Goal: Complete application form

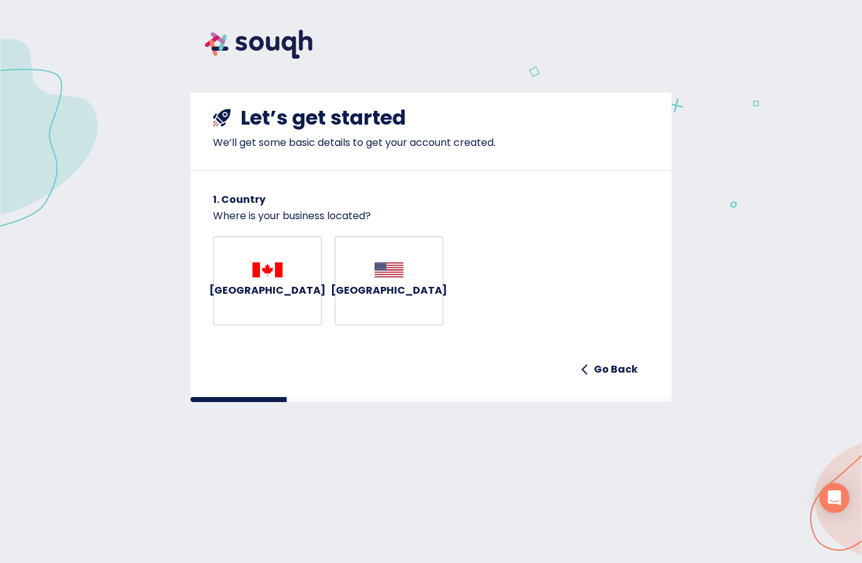
click at [272, 278] on img "button" at bounding box center [268, 270] width 30 height 15
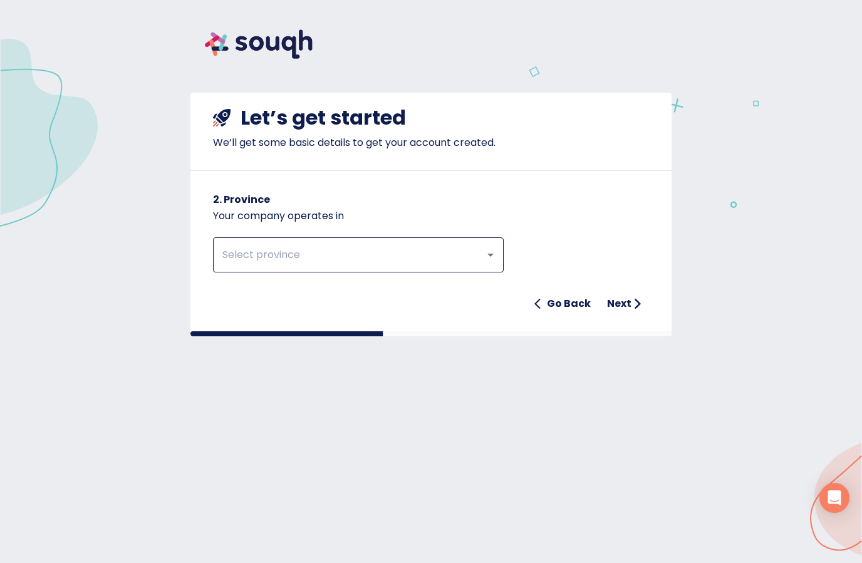
click at [449, 254] on input "text" at bounding box center [341, 255] width 244 height 24
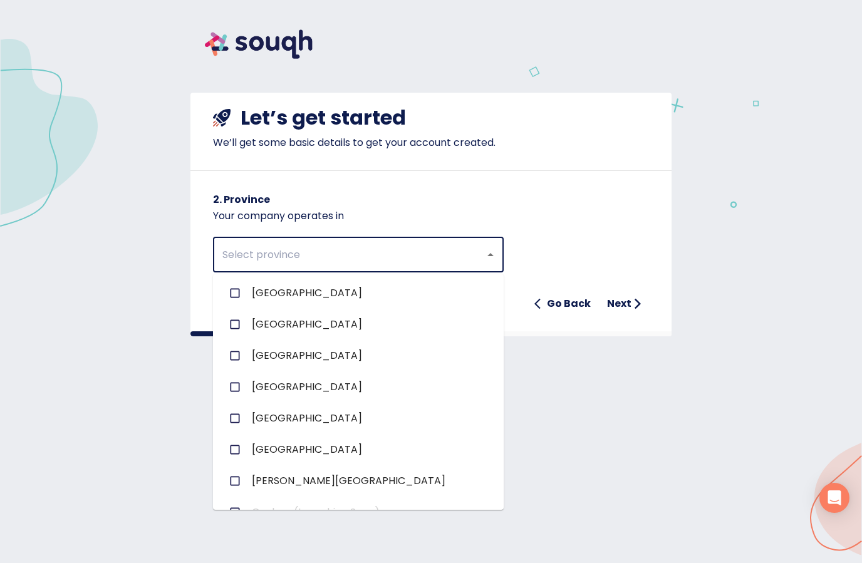
scroll to position [123, 0]
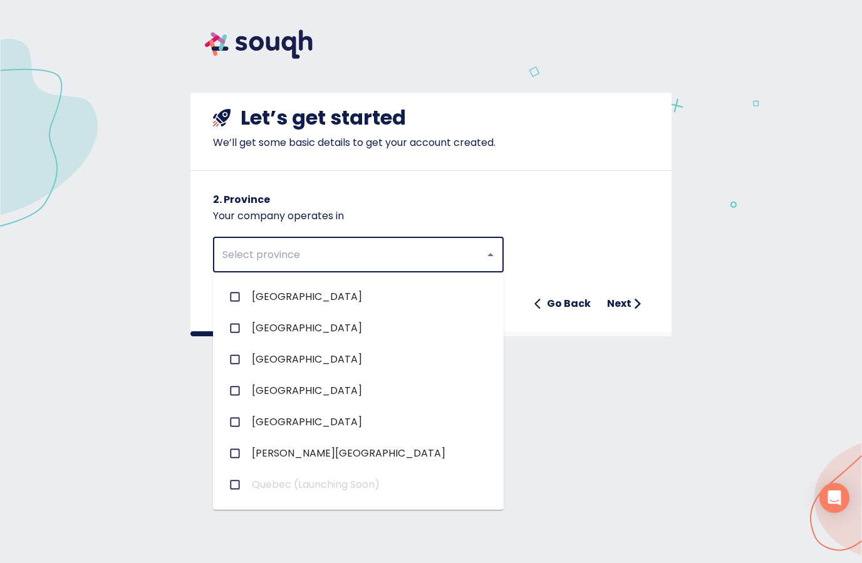
click at [268, 424] on span "Ontario" at bounding box center [307, 422] width 110 height 15
checkbox input "true"
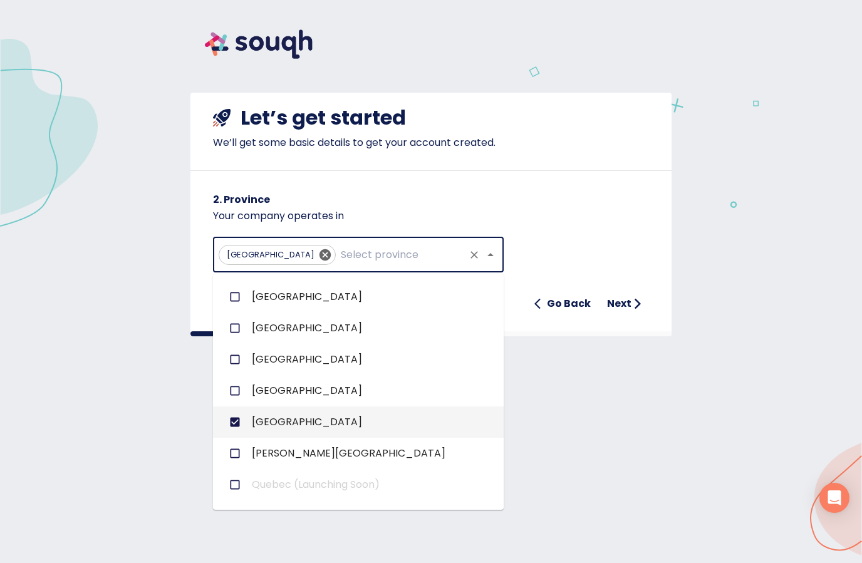
click at [639, 158] on div "Let’s get started We’ll get some basic details to get your account created. 2. …" at bounding box center [431, 205] width 481 height 224
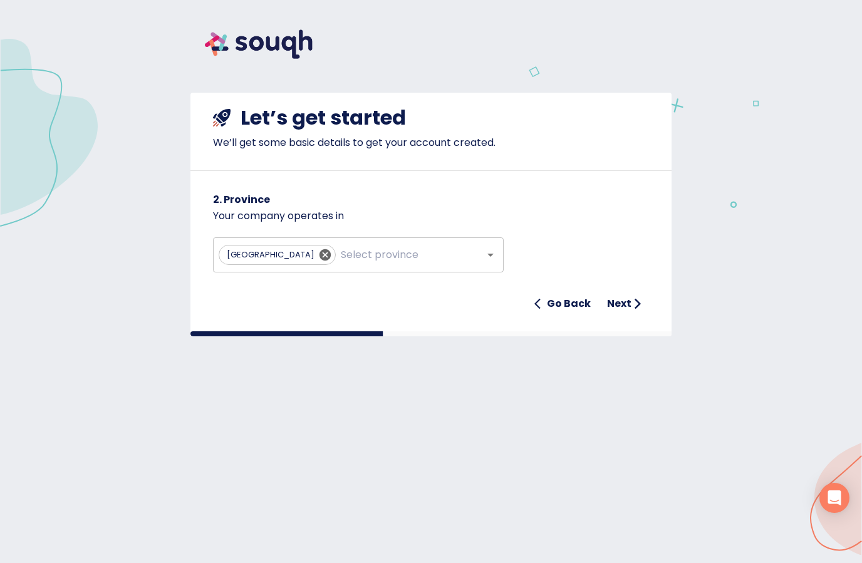
click at [627, 305] on h6 "Next" at bounding box center [619, 304] width 24 height 18
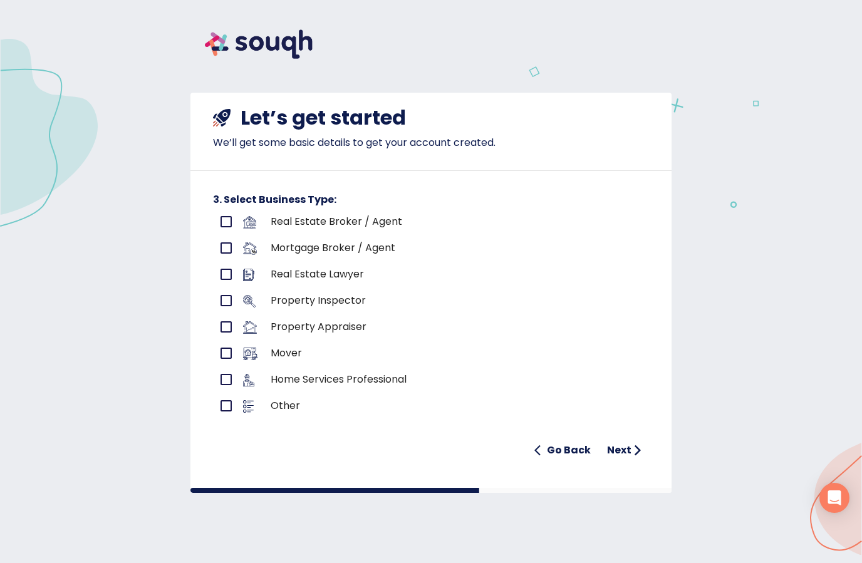
click at [228, 221] on input "primary checkbox" at bounding box center [226, 222] width 26 height 26
checkbox input "true"
click at [629, 456] on h6 "Next" at bounding box center [619, 451] width 24 height 18
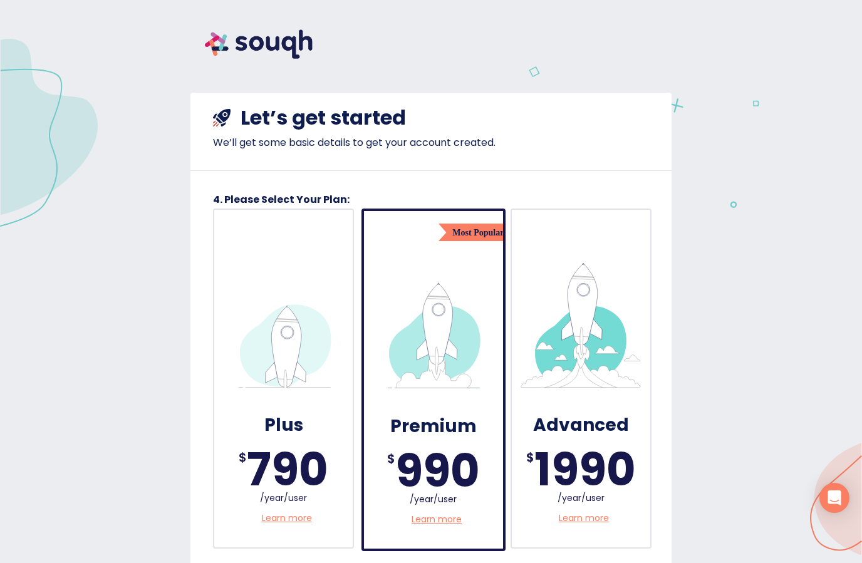
scroll to position [0, 0]
click at [280, 41] on img at bounding box center [259, 44] width 137 height 58
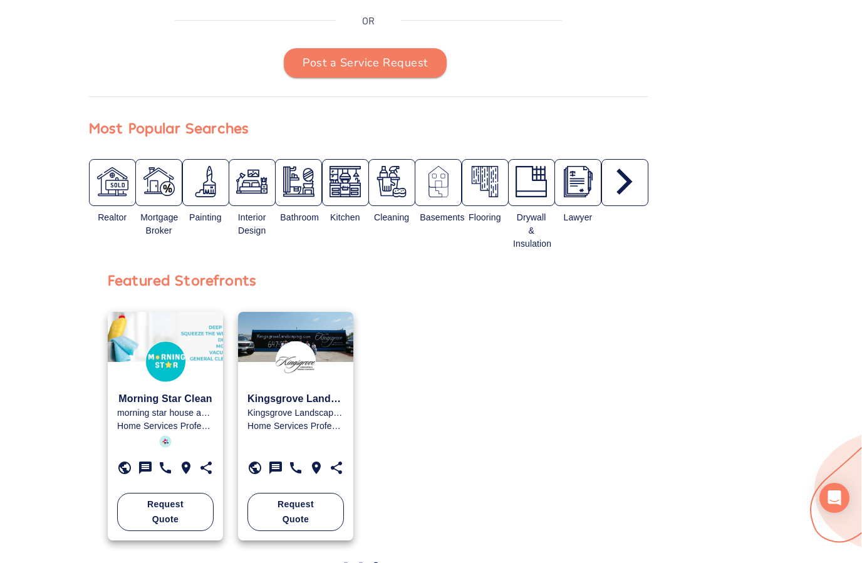
scroll to position [339, 0]
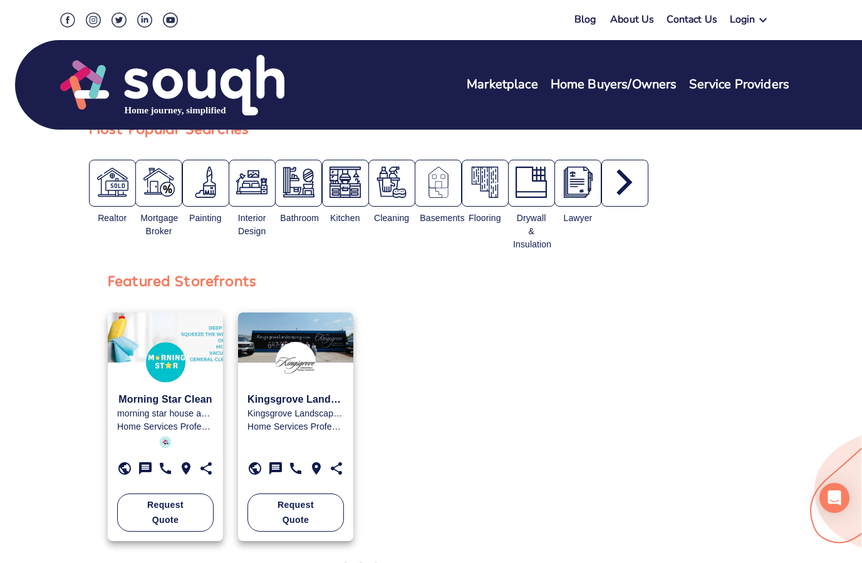
click at [258, 195] on img "button" at bounding box center [251, 182] width 31 height 31
type input "Interior Design Services"
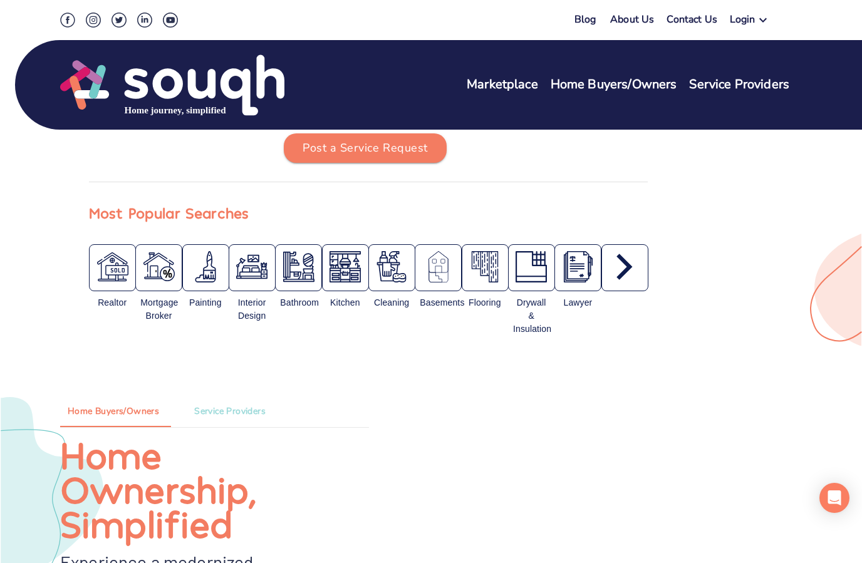
scroll to position [253, 0]
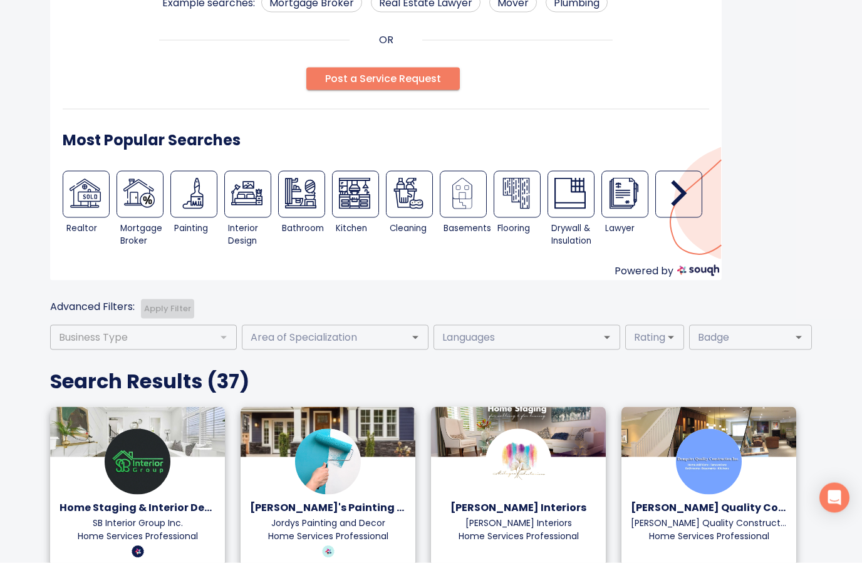
scroll to position [143, 0]
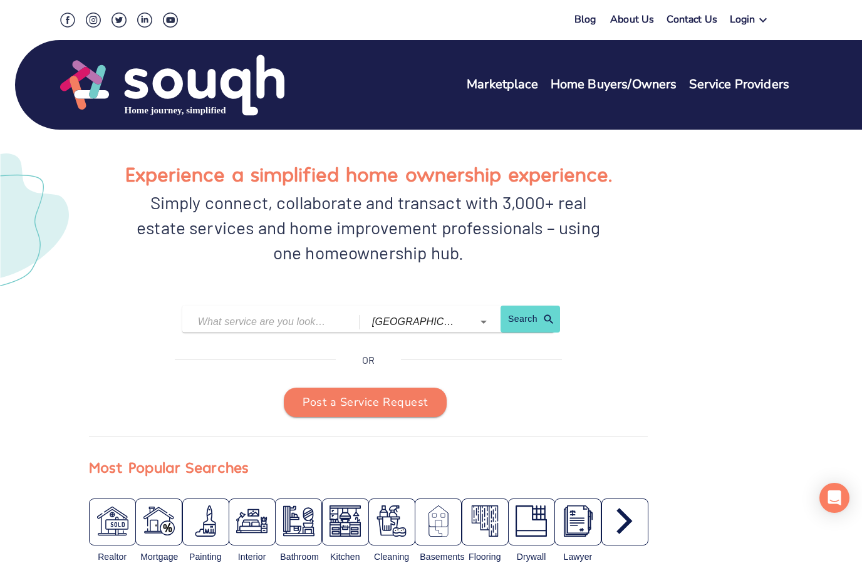
click at [510, 83] on link "Marketplace" at bounding box center [502, 85] width 71 height 18
click at [623, 88] on link "Home Buyers/Owners" at bounding box center [614, 85] width 127 height 18
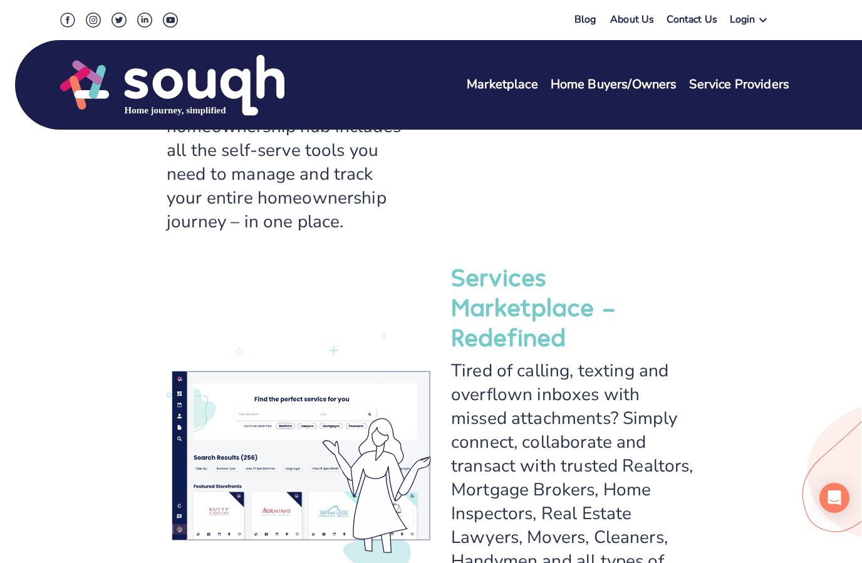
scroll to position [898, 0]
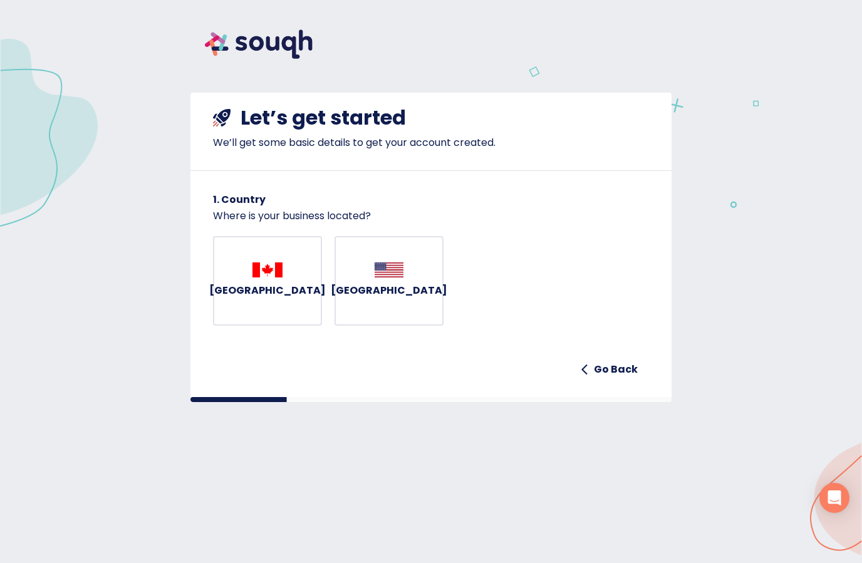
click at [258, 278] on img "button" at bounding box center [268, 270] width 30 height 15
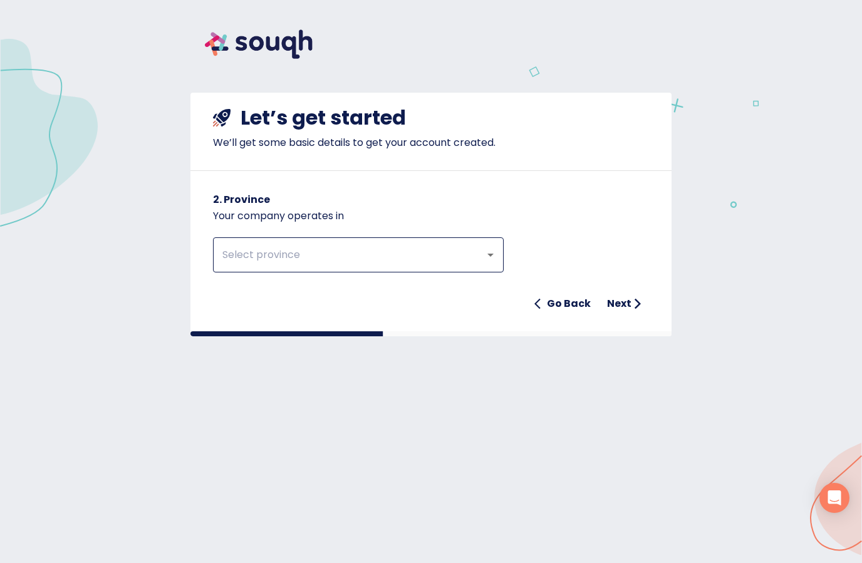
click at [465, 246] on div "​" at bounding box center [358, 255] width 291 height 35
click at [487, 262] on button "Open" at bounding box center [491, 255] width 18 height 18
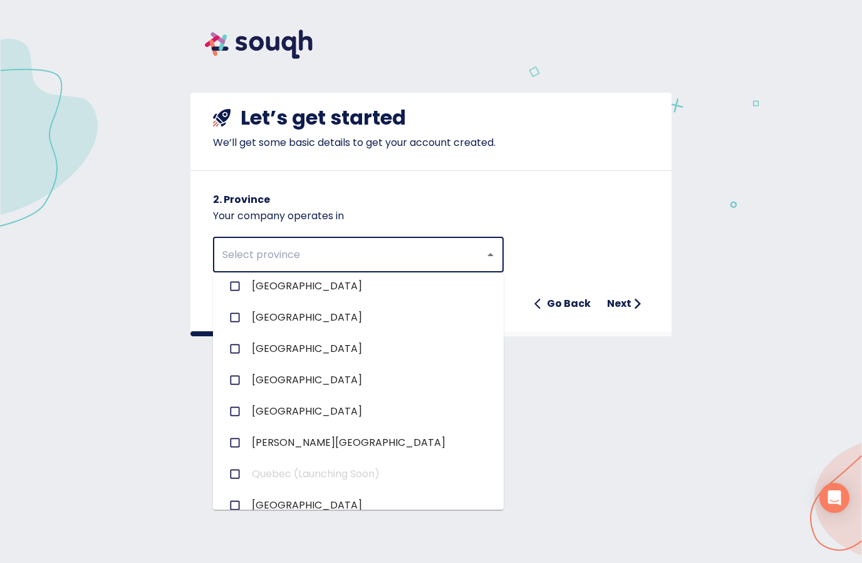
scroll to position [132, 0]
click at [246, 415] on input "checkbox" at bounding box center [235, 414] width 24 height 24
checkbox input "true"
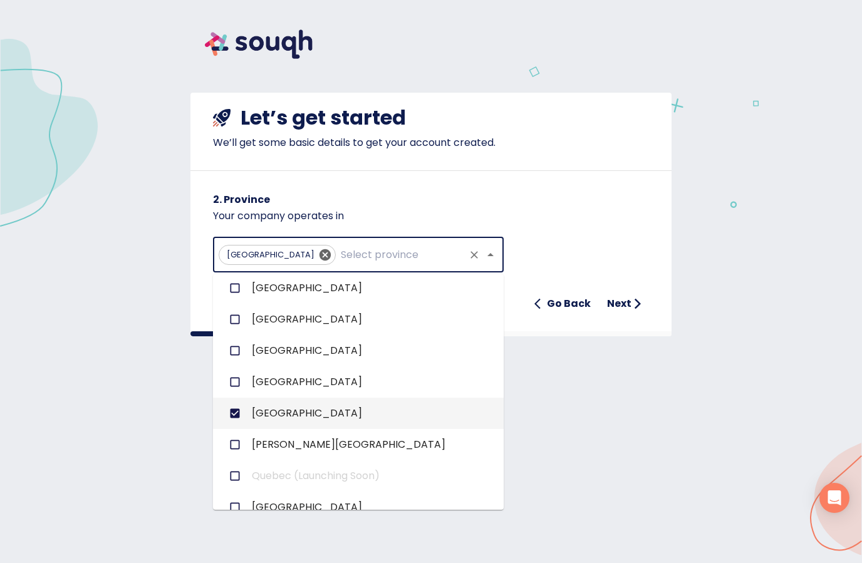
click at [632, 303] on icon "submit" at bounding box center [638, 304] width 13 height 13
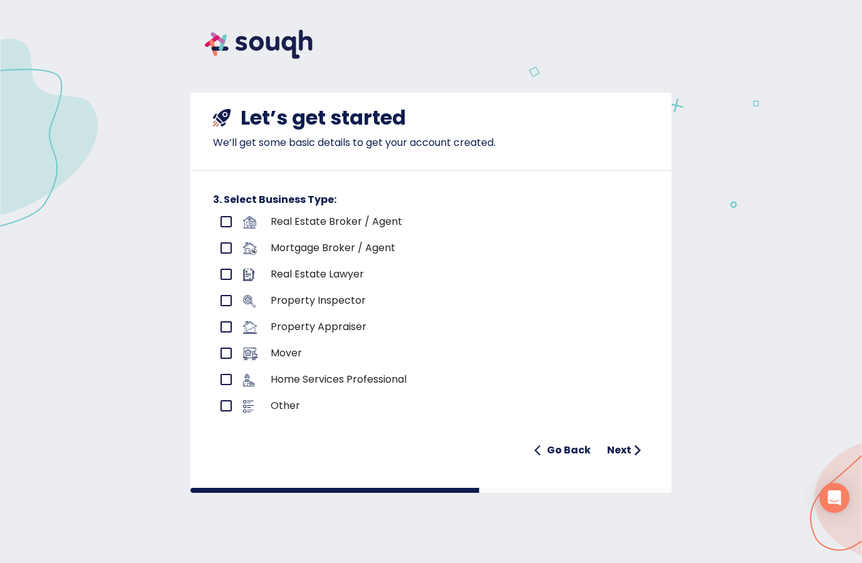
click at [236, 221] on input "primary checkbox" at bounding box center [226, 222] width 26 height 26
checkbox input "true"
click at [621, 448] on h6 "Next" at bounding box center [619, 451] width 24 height 18
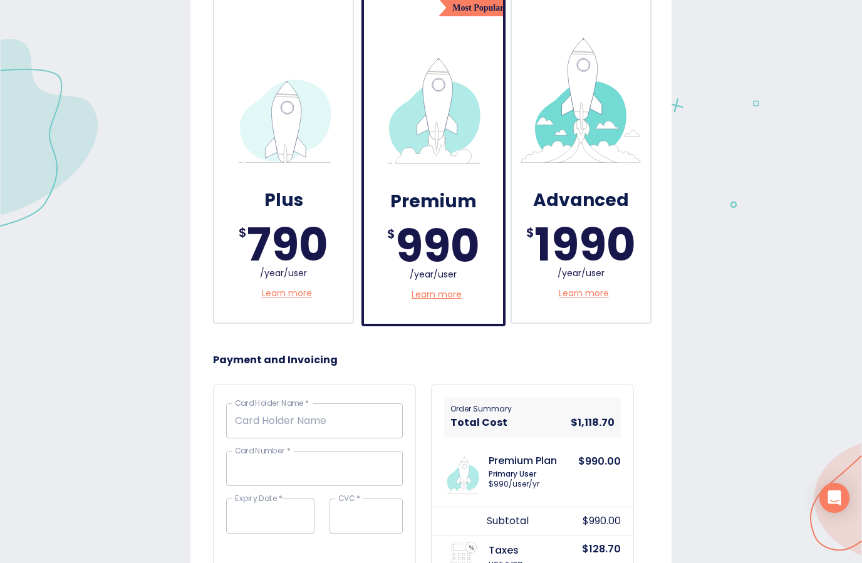
scroll to position [229, 0]
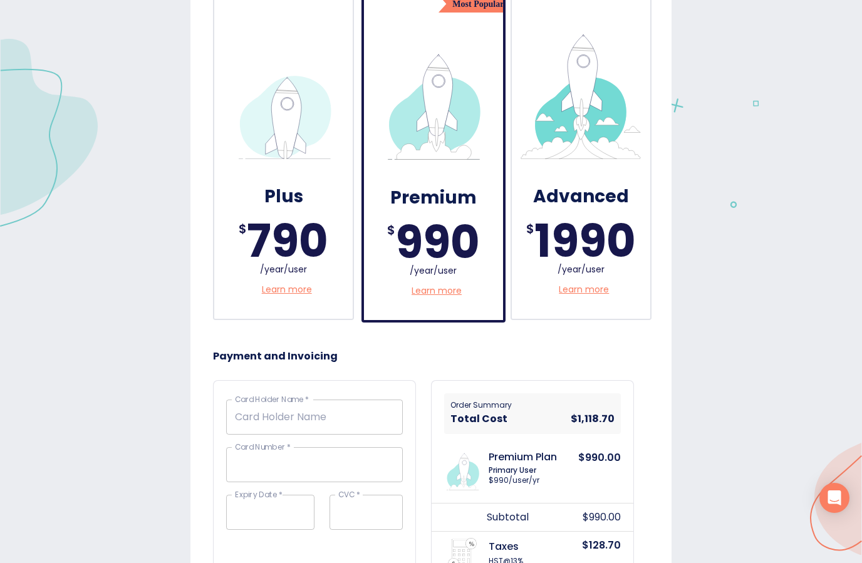
click at [292, 293] on p "Learn more" at bounding box center [287, 289] width 50 height 13
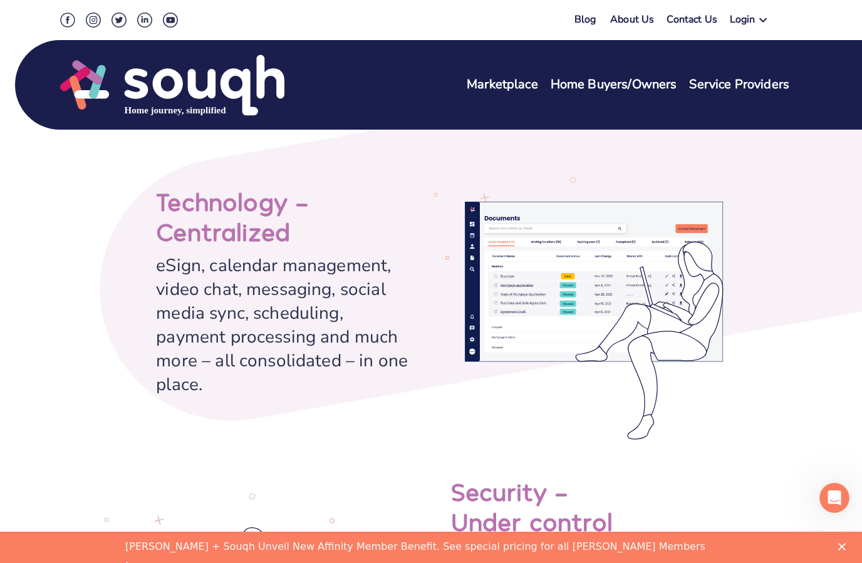
scroll to position [2399, 0]
